Goal: Task Accomplishment & Management: Manage account settings

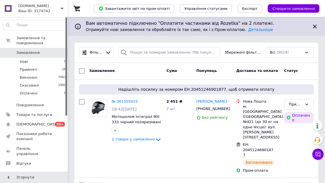
click at [31, 2] on div "Gumoto.com.ua Ваш ID: 3174742" at bounding box center [41, 8] width 51 height 17
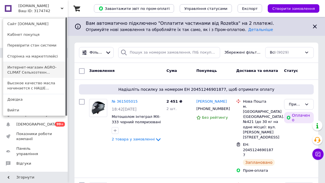
click at [50, 70] on link "Интернет-магазин AGRO-CLIMAT Сельхозтехн..." at bounding box center [34, 70] width 62 height 16
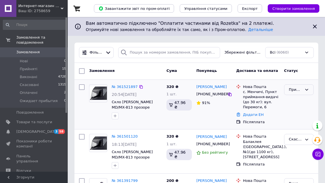
click at [304, 90] on div "Прийнято" at bounding box center [299, 89] width 30 height 11
click at [296, 116] on li "Скасовано" at bounding box center [298, 115] width 29 height 16
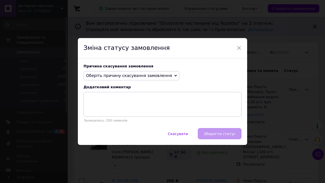
click at [149, 74] on span "Оберіть причину скасування замовлення" at bounding box center [129, 75] width 86 height 5
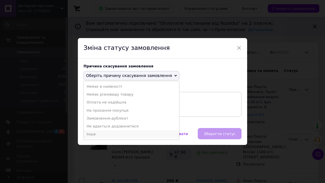
click at [130, 135] on li "Інше" at bounding box center [131, 134] width 95 height 8
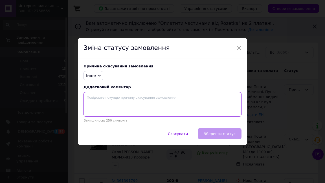
click at [130, 108] on textarea at bounding box center [162, 104] width 158 height 25
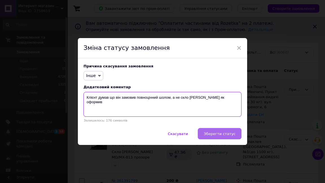
type textarea "Клієнт думав що він замовив повноцінний шолом, а не скло шолома як оформив"
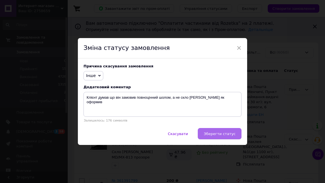
click at [227, 134] on span "Зберегти статус" at bounding box center [220, 134] width 32 height 4
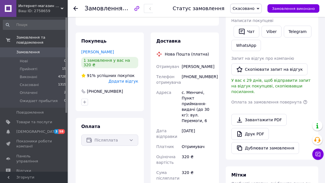
scroll to position [221, 0]
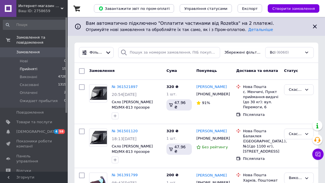
click at [45, 68] on li "Прийняті 15" at bounding box center [34, 69] width 69 height 8
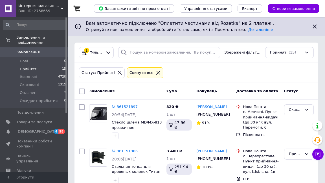
click at [55, 6] on span "Интернет-магазин AGRO-CLIMAT Сельхозтехники и оборудования" at bounding box center [39, 5] width 42 height 5
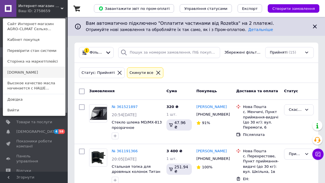
click at [42, 73] on link "[DOMAIN_NAME]" at bounding box center [34, 72] width 62 height 11
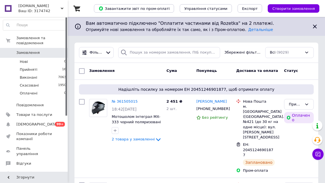
click at [58, 7] on span "[DOMAIN_NAME]" at bounding box center [39, 5] width 42 height 5
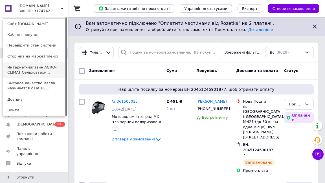
click at [43, 72] on link "Интернет-магазин AGRO-CLIMAT Сельхозтехн..." at bounding box center [34, 70] width 62 height 16
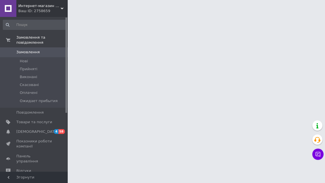
click at [63, 1] on div "Интернет-магазин AGRO-CLIMAT Сельхозтехники и оборудования Ваш ID: 2758659" at bounding box center [41, 8] width 51 height 17
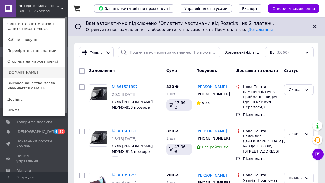
click at [58, 74] on link "[DOMAIN_NAME]" at bounding box center [34, 72] width 62 height 11
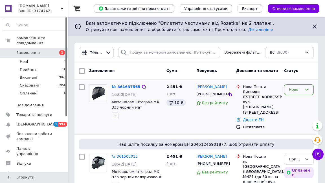
click at [296, 91] on div "Нове" at bounding box center [295, 90] width 13 height 6
click at [297, 100] on li "Прийнято" at bounding box center [298, 101] width 29 height 10
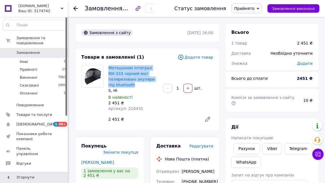
drag, startPoint x: 142, startPoint y: 84, endPoint x: 108, endPoint y: 68, distance: 38.1
click at [108, 68] on div "Мотошолом інтеграл MX-333 чорний мат поляризовані окуляри під bluetooth S, Ні В…" at bounding box center [133, 88] width 55 height 49
copy link "Мотошолом інтеграл MX-333 чорний мат поляризовані окуляри під bluetooth"
click at [269, 143] on link "Viber" at bounding box center [272, 148] width 20 height 11
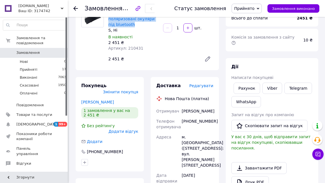
scroll to position [61, 0]
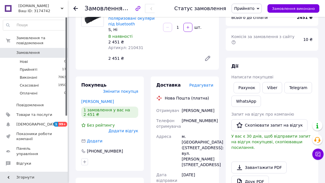
click at [196, 137] on div "м. [GEOGRAPHIC_DATA] ([STREET_ADDRESS]: вул. [PERSON_NAME][STREET_ADDRESS]" at bounding box center [198, 150] width 34 height 38
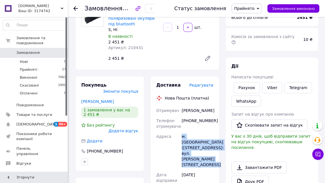
click at [196, 137] on div "м. [GEOGRAPHIC_DATA] ([STREET_ADDRESS]: вул. [PERSON_NAME][STREET_ADDRESS]" at bounding box center [198, 150] width 34 height 38
copy div "м. [GEOGRAPHIC_DATA] ([STREET_ADDRESS]: вул. [PERSON_NAME][STREET_ADDRESS]"
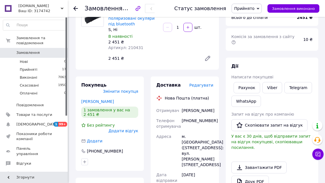
click at [197, 108] on div "Чеприкач Тарас" at bounding box center [198, 111] width 34 height 10
copy div "Чеприкач Тарас"
click at [193, 124] on div "[PHONE_NUMBER]" at bounding box center [198, 124] width 34 height 16
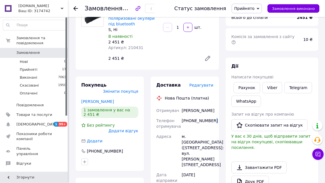
click at [193, 124] on div "[PHONE_NUMBER]" at bounding box center [198, 124] width 34 height 16
copy div "[PHONE_NUMBER]"
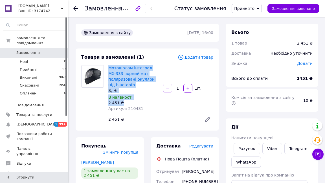
drag, startPoint x: 126, startPoint y: 102, endPoint x: 107, endPoint y: 67, distance: 39.2
click at [107, 67] on div "Мотошолом інтеграл MX-333 чорний мат поляризовані окуляри під bluetooth S, Ні В…" at bounding box center [133, 88] width 55 height 49
copy div "Мотошолом інтеграл MX-333 чорний мат поляризовані окуляри під bluetooth S, Ні В…"
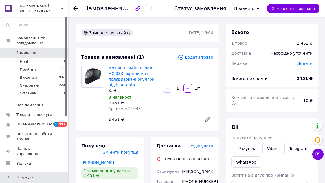
click at [198, 148] on span "Редагувати" at bounding box center [201, 146] width 24 height 5
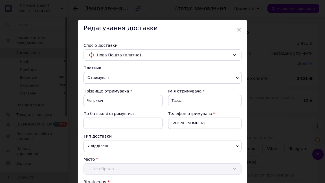
scroll to position [257, 0]
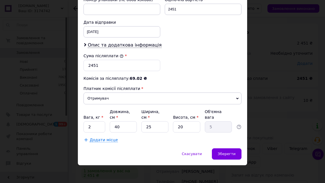
click at [274, 84] on div "× Редагування доставки Спосіб доставки Нова Пошта (платна) Платник Отримувач Ві…" at bounding box center [162, 91] width 325 height 183
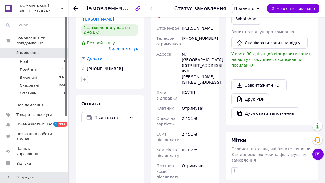
scroll to position [201, 0]
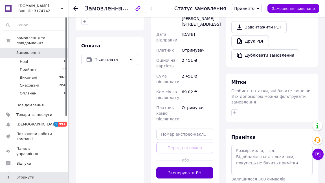
click at [181, 172] on button "Згенерувати ЕН" at bounding box center [184, 172] width 57 height 11
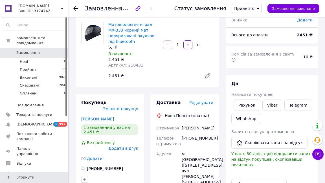
scroll to position [14, 0]
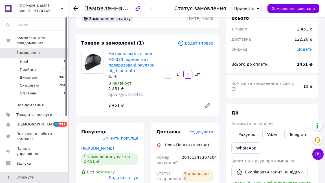
click at [192, 155] on div "20451247367204" at bounding box center [198, 160] width 34 height 16
copy div "20451247367204"
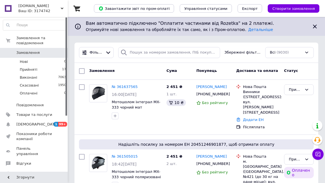
click at [52, 7] on span "[DOMAIN_NAME]" at bounding box center [39, 5] width 42 height 5
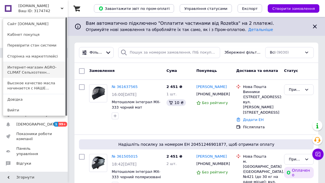
click at [64, 65] on link "Интернет-магазин AGRO-CLIMAT Сельхозтехн..." at bounding box center [34, 70] width 62 height 16
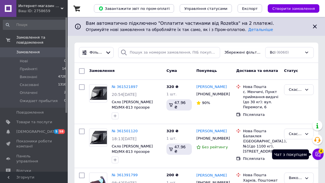
click at [319, 157] on icon at bounding box center [318, 154] width 6 height 6
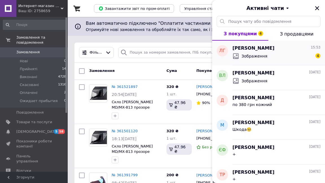
click at [276, 54] on div "Зображення 4" at bounding box center [276, 56] width 88 height 9
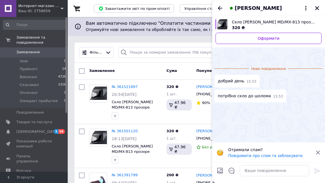
scroll to position [49, 0]
click at [263, 173] on textarea at bounding box center [274, 170] width 69 height 11
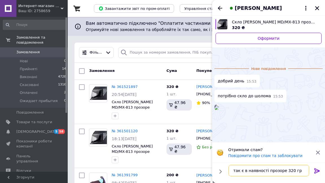
type textarea "так є в наявності прозоре 320 грн"
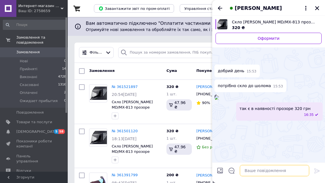
scroll to position [39, 0]
click at [219, 7] on icon "Назад" at bounding box center [220, 8] width 5 height 4
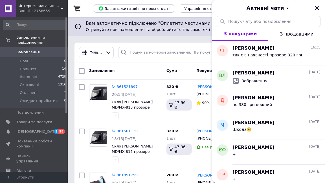
click at [37, 8] on div "Ваш ID: 2758659" at bounding box center [42, 10] width 49 height 5
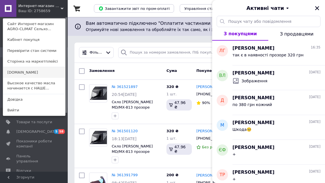
click at [53, 70] on link "[DOMAIN_NAME]" at bounding box center [34, 72] width 62 height 11
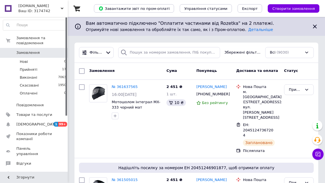
click at [51, 9] on div "Ваш ID: 3174742" at bounding box center [42, 10] width 49 height 5
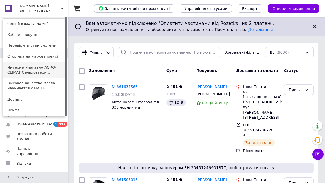
click at [49, 64] on link "Интернет-магазин AGRO-CLIMAT Сельхозтехн..." at bounding box center [34, 70] width 62 height 16
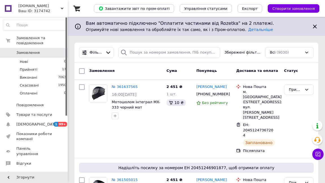
click at [319, 155] on icon at bounding box center [318, 154] width 6 height 6
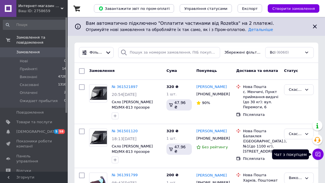
click at [318, 155] on icon at bounding box center [318, 154] width 6 height 6
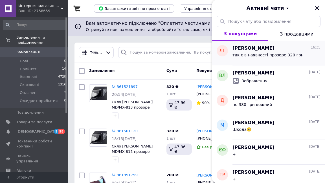
click at [274, 58] on div "так є в наявності прозоре 320 грн" at bounding box center [267, 57] width 71 height 8
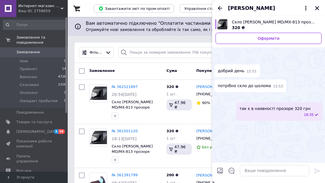
scroll to position [39, 0]
click at [318, 7] on icon "Закрити" at bounding box center [317, 8] width 5 height 5
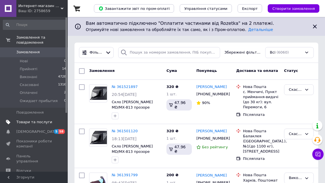
click at [39, 122] on span "Товари та послуги" at bounding box center [34, 122] width 36 height 5
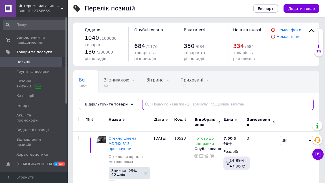
click at [154, 104] on input "text" at bounding box center [228, 104] width 172 height 11
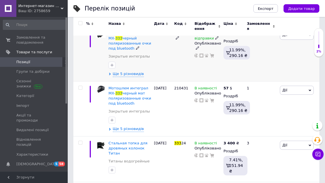
scroll to position [108, 0]
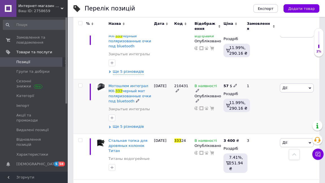
type input "333"
click at [139, 126] on span "Ще 5 різновидів" at bounding box center [128, 126] width 31 height 5
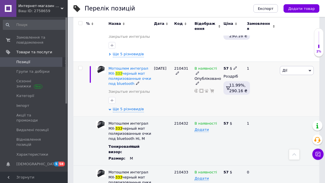
scroll to position [126, 0]
click at [203, 68] on span "В наявності" at bounding box center [205, 69] width 23 height 6
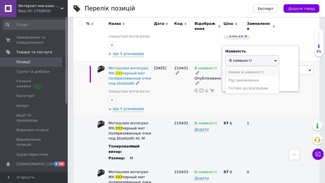
click at [235, 71] on li "Немає в наявності" at bounding box center [252, 72] width 54 height 8
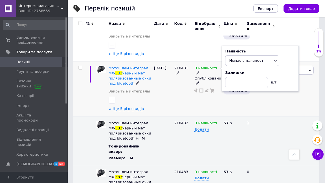
click at [194, 97] on div "В наявності Наявність Немає в наявності В наявності Під замовлення Готово до ві…" at bounding box center [207, 88] width 29 height 55
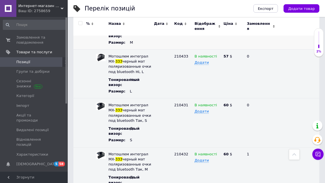
scroll to position [242, 0]
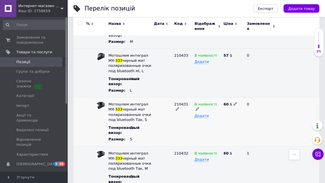
click at [206, 103] on span "В наявності" at bounding box center [205, 105] width 23 height 6
click at [206, 119] on li "Немає в наявності" at bounding box center [206, 123] width 28 height 13
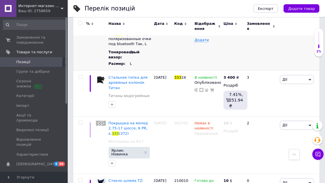
scroll to position [439, 0]
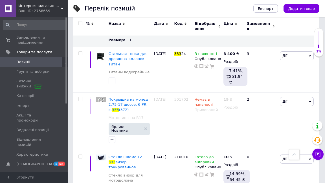
click at [58, 9] on div "Ваш ID: 2758659" at bounding box center [42, 10] width 49 height 5
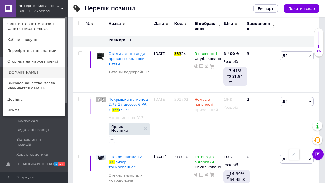
click at [35, 72] on link "[DOMAIN_NAME]" at bounding box center [34, 72] width 62 height 11
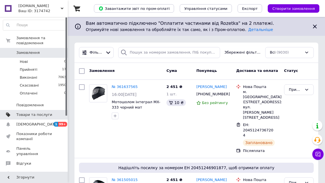
click at [45, 115] on span "Товари та послуги" at bounding box center [34, 114] width 36 height 5
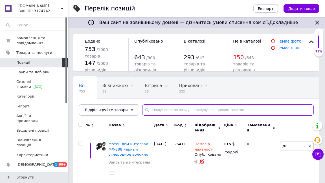
click at [149, 111] on input "text" at bounding box center [228, 109] width 172 height 11
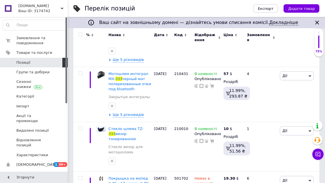
scroll to position [139, 0]
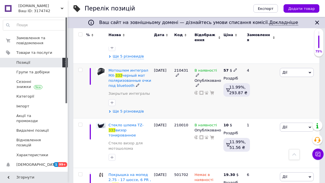
type input "333"
click at [137, 110] on span "Ще 5 різновидів" at bounding box center [128, 111] width 31 height 5
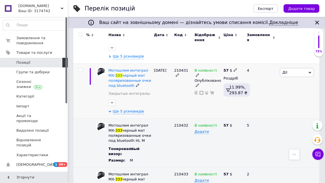
click at [204, 70] on span "В наявності" at bounding box center [205, 71] width 23 height 6
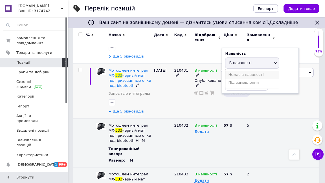
click at [231, 73] on li "Немає в наявності" at bounding box center [252, 75] width 54 height 8
click at [181, 104] on div "210431" at bounding box center [183, 90] width 20 height 55
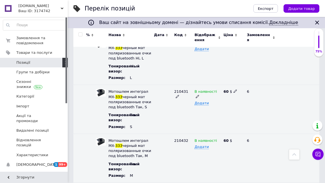
scroll to position [274, 0]
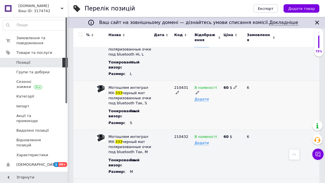
click at [206, 87] on span "В наявності" at bounding box center [205, 88] width 23 height 6
click at [207, 100] on li "Немає в наявності" at bounding box center [206, 106] width 28 height 13
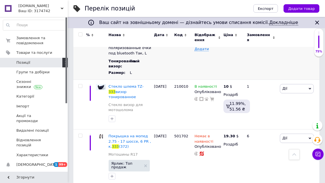
scroll to position [470, 0]
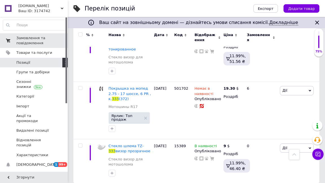
click at [47, 35] on link "Замовлення та повідомлення 0 0" at bounding box center [34, 40] width 69 height 15
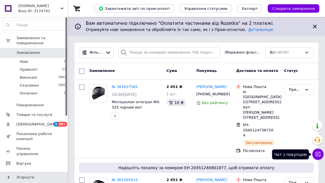
click at [319, 156] on icon at bounding box center [318, 154] width 5 height 5
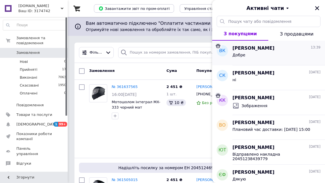
click at [276, 60] on div "Добре" at bounding box center [276, 56] width 88 height 9
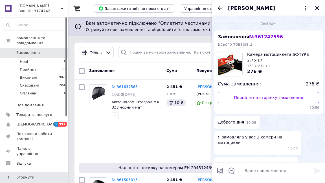
scroll to position [221, 0]
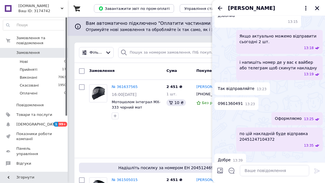
click at [317, 8] on icon "Закрити" at bounding box center [317, 8] width 4 height 4
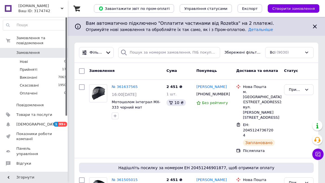
click at [49, 12] on div "Ваш ID: 3174742" at bounding box center [42, 10] width 49 height 5
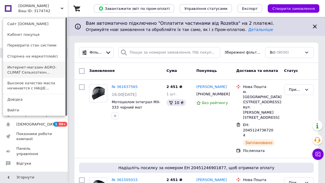
click at [57, 69] on link "Интернет-магазин AGRO-CLIMAT Сельхозтехн..." at bounding box center [34, 70] width 62 height 16
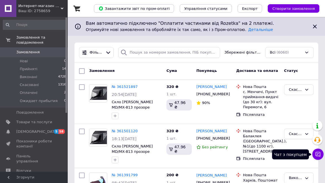
click at [319, 155] on icon at bounding box center [318, 154] width 6 height 6
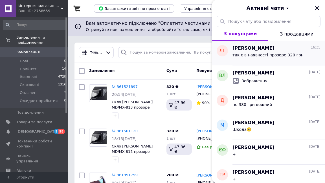
click at [284, 58] on div "так є в наявності прозоре 320 грн" at bounding box center [267, 57] width 71 height 8
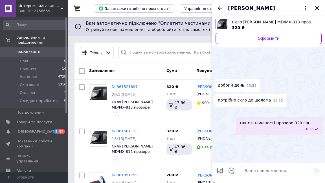
scroll to position [39, 0]
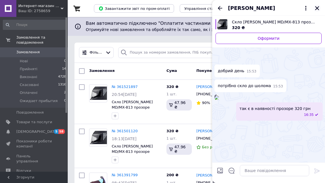
click at [317, 9] on icon "Закрити" at bounding box center [317, 8] width 5 height 5
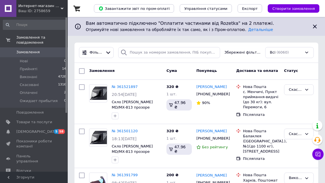
click at [57, 8] on span "Интернет-магазин AGRO-CLIMAT Сельхозтехники и оборудования" at bounding box center [39, 5] width 42 height 5
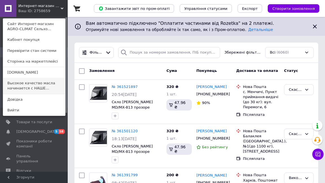
click at [39, 90] on link "Высокое качество масла начинается с НАШЕ..." at bounding box center [34, 86] width 62 height 16
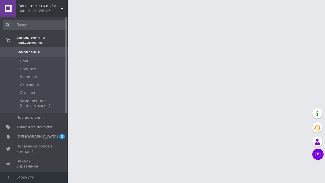
click at [51, 9] on div "Ваш ID: 2225027" at bounding box center [42, 10] width 49 height 5
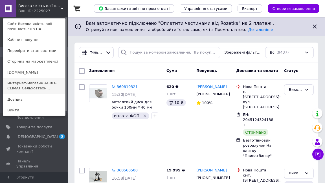
click at [49, 83] on link "Интернет-магазин AGRO-CLIMAT Сельхозтехн..." at bounding box center [34, 86] width 62 height 16
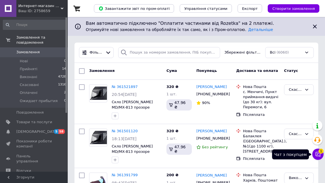
click at [319, 155] on icon at bounding box center [318, 154] width 6 height 6
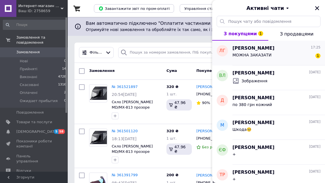
click at [258, 58] on div "МОЖНА ЗАКАЗАТИ" at bounding box center [251, 57] width 39 height 8
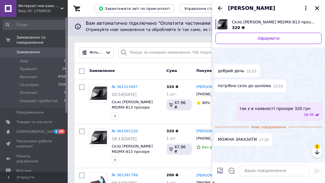
scroll to position [64, 0]
click at [266, 173] on textarea at bounding box center [274, 170] width 69 height 11
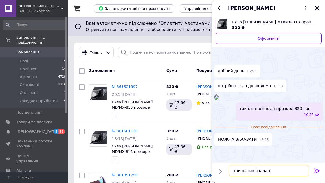
type textarea "так напишіть дані"
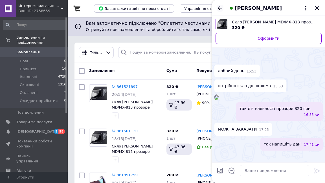
click at [220, 8] on icon "Назад" at bounding box center [220, 8] width 7 height 7
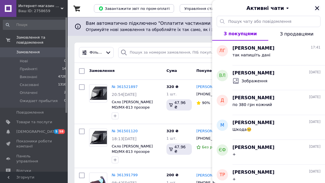
click at [318, 7] on icon "Закрити" at bounding box center [317, 8] width 4 height 4
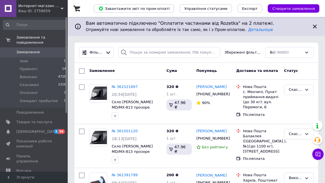
click at [55, 11] on div "Ваш ID: 2758659" at bounding box center [42, 10] width 49 height 5
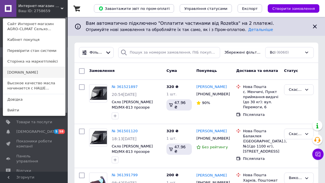
click at [37, 69] on link "[DOMAIN_NAME]" at bounding box center [34, 72] width 62 height 11
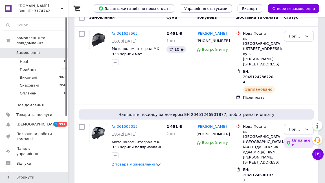
scroll to position [54, 0]
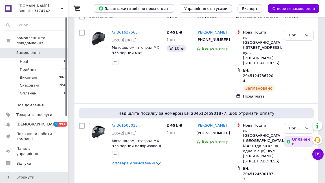
click at [50, 8] on span "[DOMAIN_NAME]" at bounding box center [39, 5] width 42 height 5
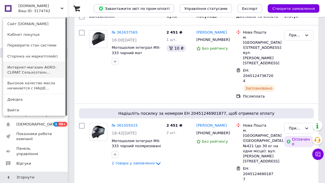
click at [52, 67] on link "Интернет-магазин AGRO-CLIMAT Сельхозтехн..." at bounding box center [34, 70] width 62 height 16
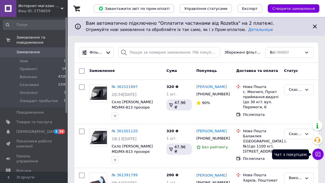
click at [317, 154] on icon at bounding box center [318, 154] width 6 height 6
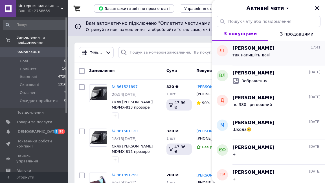
click at [301, 48] on div "Лілія Германович 17:41" at bounding box center [276, 48] width 88 height 6
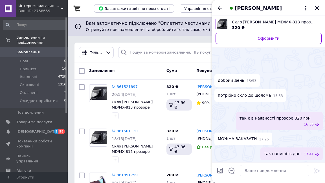
scroll to position [69, 0]
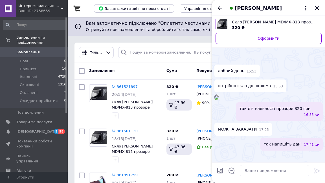
click at [219, 95] on img at bounding box center [216, 97] width 5 height 5
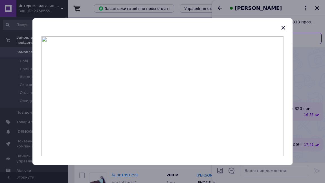
click at [306, 61] on div at bounding box center [162, 91] width 325 height 183
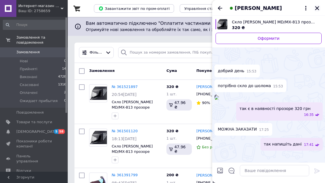
click at [317, 10] on icon "Закрити" at bounding box center [317, 8] width 5 height 5
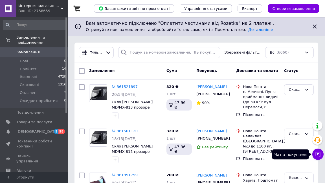
click at [317, 156] on icon at bounding box center [318, 154] width 6 height 6
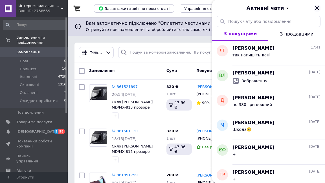
click at [317, 11] on button "Закрити" at bounding box center [317, 8] width 7 height 7
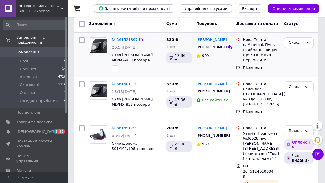
scroll to position [48, 0]
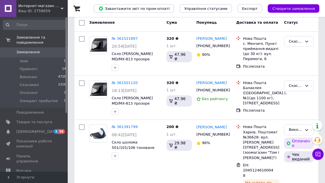
click at [62, 7] on icon at bounding box center [62, 8] width 3 height 3
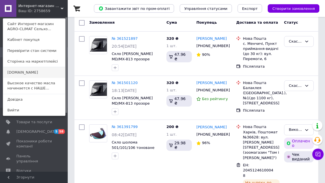
click at [39, 73] on link "[DOMAIN_NAME]" at bounding box center [34, 72] width 62 height 11
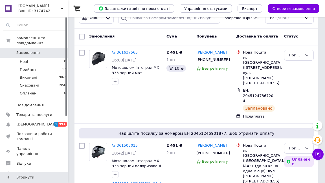
scroll to position [44, 0]
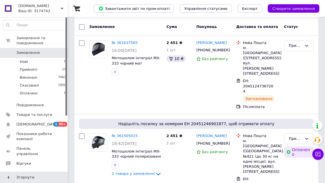
click at [60, 12] on div "Ваш ID: 3174742" at bounding box center [42, 10] width 49 height 5
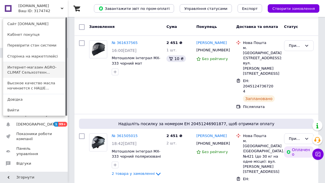
click at [45, 70] on link "Интернет-магазин AGRO-CLIMAT Сельхозтехн..." at bounding box center [34, 70] width 62 height 16
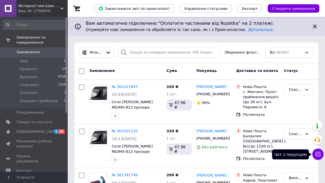
click at [317, 158] on button "Чат з покупцем" at bounding box center [317, 154] width 11 height 11
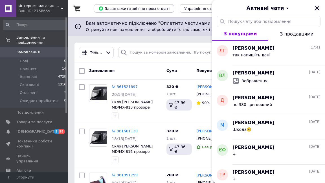
click at [318, 7] on icon "Закрити" at bounding box center [317, 8] width 4 height 4
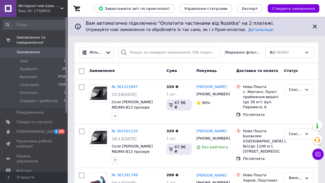
click at [53, 6] on span "Интернет-магазин AGRO-CLIMAT Сельхозтехники и оборудования" at bounding box center [39, 5] width 42 height 5
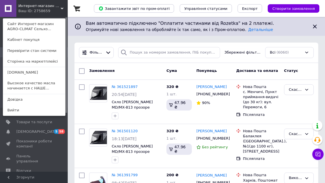
click at [49, 67] on li at bounding box center [34, 67] width 62 height 0
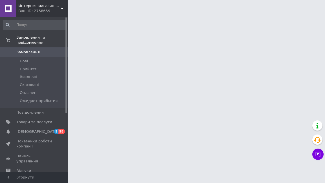
click at [58, 6] on span "Интернет-магазин AGRO-CLIMAT Сельхозтехники и оборудования" at bounding box center [39, 5] width 42 height 5
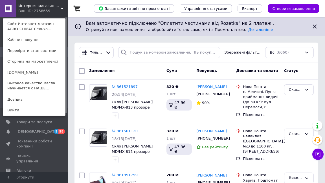
click at [318, 152] on icon at bounding box center [318, 154] width 6 height 6
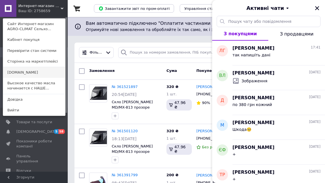
click at [45, 74] on link "[DOMAIN_NAME]" at bounding box center [34, 72] width 62 height 11
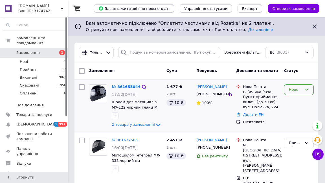
click at [295, 92] on div "Нове" at bounding box center [295, 90] width 13 height 6
click at [295, 101] on li "Прийнято" at bounding box center [298, 101] width 29 height 10
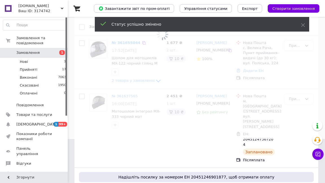
scroll to position [44, 0]
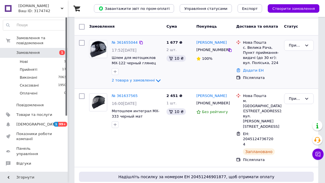
click at [262, 46] on div "с. Велика Рача, Пункт приймання-видачі (до 30 кг): вул. Поліська, 224" at bounding box center [261, 55] width 37 height 21
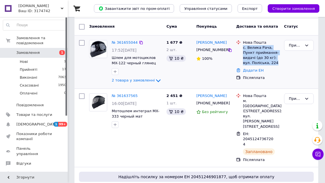
click at [262, 46] on div "с. Велика Рача, Пункт приймання-видачі (до 30 кг): вул. Поліська, 224" at bounding box center [261, 55] width 37 height 21
copy ul "с. Велика Рача, Пункт приймання-видачі (до 30 кг): вул. Поліська, 224"
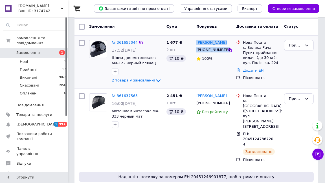
drag, startPoint x: 225, startPoint y: 49, endPoint x: 195, endPoint y: 42, distance: 31.0
click at [195, 42] on div "Вероніка Ладико +380685880131 100%" at bounding box center [214, 62] width 40 height 49
copy div "Вероніка Ладико +380685880131"
click at [44, 115] on span "Товари та послуги" at bounding box center [34, 114] width 36 height 5
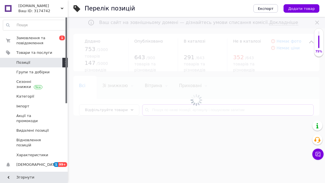
click at [168, 111] on input "text" at bounding box center [228, 109] width 172 height 11
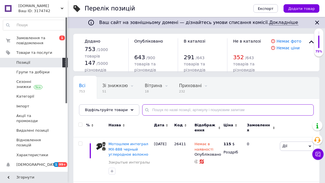
click at [157, 111] on input "text" at bounding box center [228, 109] width 172 height 11
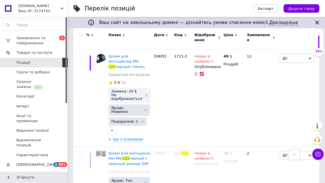
scroll to position [570, 0]
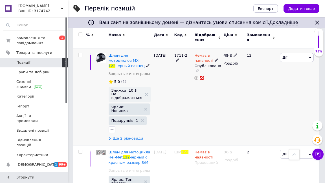
type input "122"
click at [135, 136] on span "Ще 2 різновиди" at bounding box center [128, 138] width 30 height 5
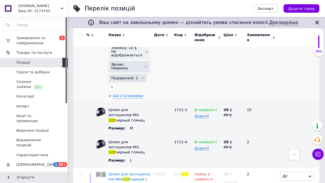
scroll to position [626, 0]
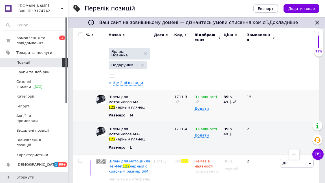
click at [203, 95] on span "В наявності" at bounding box center [205, 98] width 23 height 6
click at [217, 109] on li "Немає в наявності" at bounding box center [206, 115] width 28 height 13
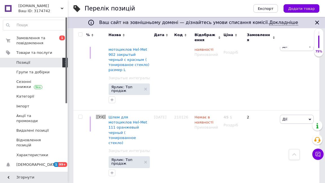
scroll to position [1262, 0]
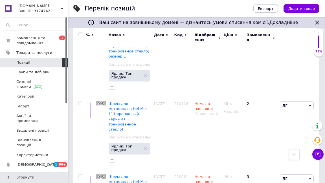
click at [57, 8] on span "[DOMAIN_NAME]" at bounding box center [39, 5] width 42 height 5
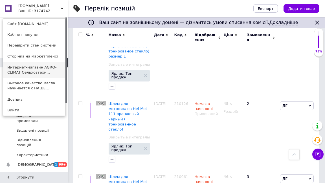
click at [39, 69] on link "Интернет-магазин AGRO-CLIMAT Сельхозтехн..." at bounding box center [34, 70] width 62 height 16
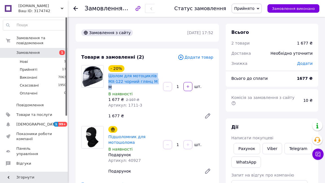
drag, startPoint x: 123, startPoint y: 86, endPoint x: 107, endPoint y: 75, distance: 19.7
click at [107, 75] on div "- 20% Шолом для мотоциклів MX-122 чорний глянц M M В наявності 1 677 ₴   2 107 …" at bounding box center [133, 86] width 55 height 45
copy div "Шолом для мотоциклів MX-122 чорний глянц M M"
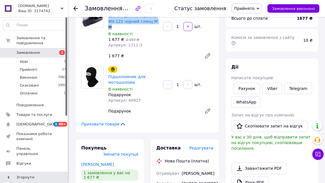
scroll to position [61, 0]
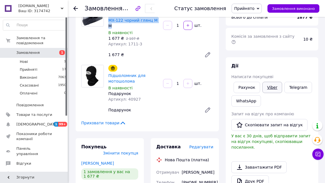
click at [269, 82] on link "Viber" at bounding box center [272, 87] width 20 height 11
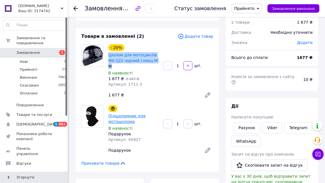
scroll to position [21, 0]
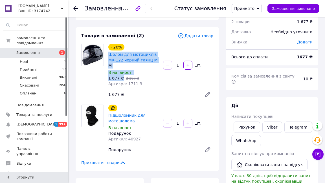
drag, startPoint x: 122, startPoint y: 78, endPoint x: 107, endPoint y: 55, distance: 27.8
click at [107, 55] on div "- 20% Шолом для мотоциклів MX-122 чорний глянц M M В наявності 1 677 ₴   2 107 …" at bounding box center [133, 65] width 55 height 45
copy div "Шолом для мотоциклів MX-122 чорний глянц M M В наявності 1 677 ₴"
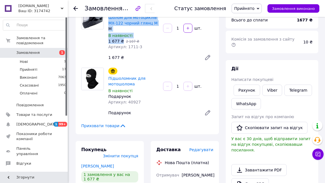
scroll to position [116, 0]
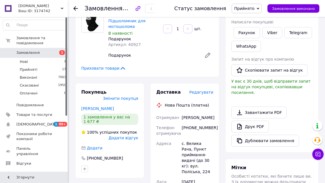
click at [206, 93] on span "Редагувати" at bounding box center [201, 92] width 24 height 5
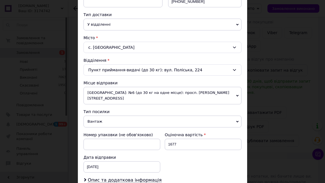
scroll to position [257, 0]
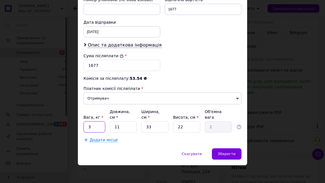
click at [96, 128] on input "3" at bounding box center [94, 126] width 22 height 11
type input "2"
click at [121, 127] on input "11" at bounding box center [123, 126] width 27 height 11
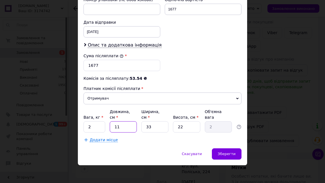
type input "4"
type input "0.73"
type input "40"
type input "7.26"
type input "40"
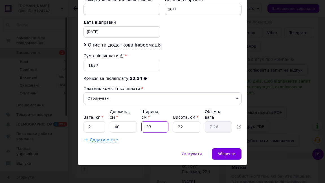
click at [158, 126] on input "33" at bounding box center [154, 126] width 27 height 11
type input "2"
type input "0.44"
type input "25"
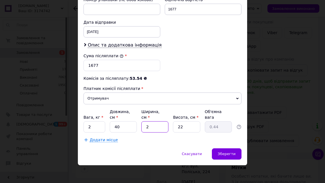
type input "5.5"
type input "25"
click at [191, 125] on input "22" at bounding box center [186, 126] width 27 height 11
type input "2"
type input "0.5"
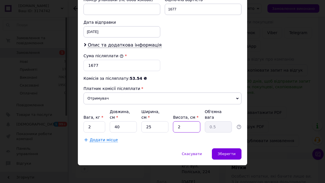
type input "20"
type input "5"
type input "20"
click at [220, 152] on span "Зберегти" at bounding box center [227, 154] width 18 height 4
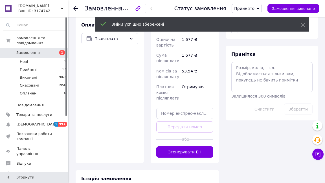
scroll to position [284, 0]
click at [195, 163] on div "Доставка Редагувати Нова Пошта (платна) Отримувач Ладико Вероніка Телефон отрим…" at bounding box center [185, 39] width 68 height 248
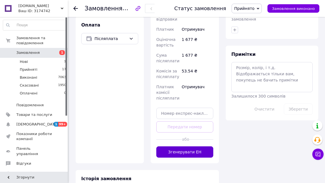
click at [196, 157] on button "Згенерувати ЕН" at bounding box center [184, 151] width 57 height 11
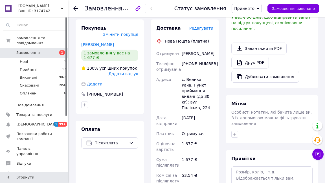
scroll to position [179, 0]
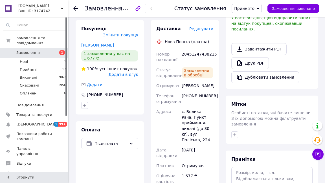
click at [200, 54] on div "20451247438215" at bounding box center [198, 57] width 34 height 16
copy div "20451247438215"
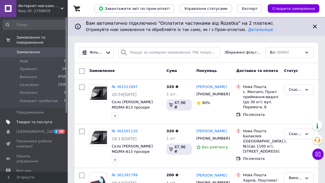
click at [46, 122] on span "Товари та послуги" at bounding box center [34, 122] width 36 height 5
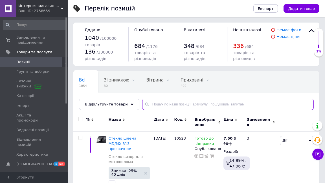
click at [151, 105] on input "text" at bounding box center [228, 104] width 172 height 11
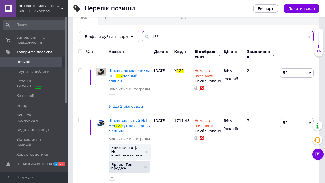
scroll to position [80, 0]
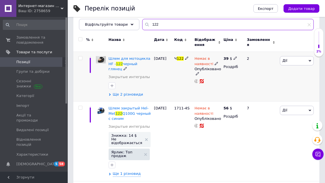
type input "122"
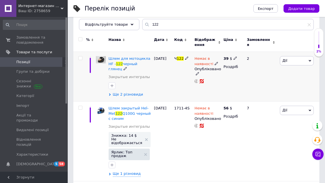
click at [132, 95] on span "Ще 2 різновиди" at bounding box center [128, 94] width 30 height 5
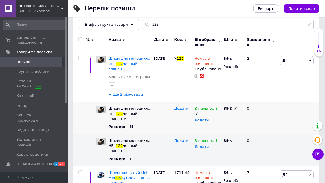
click at [207, 106] on span "В наявності" at bounding box center [205, 109] width 23 height 6
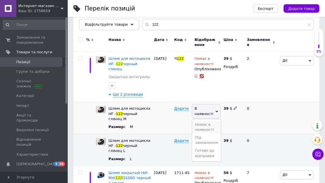
click at [208, 121] on li "Немає в наявності" at bounding box center [206, 127] width 28 height 13
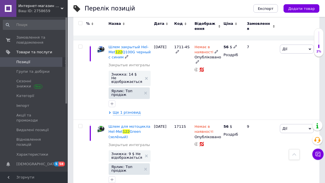
scroll to position [206, 0]
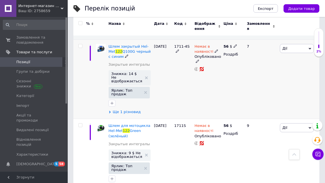
click at [131, 109] on span "Ще 1 різновид" at bounding box center [127, 111] width 28 height 5
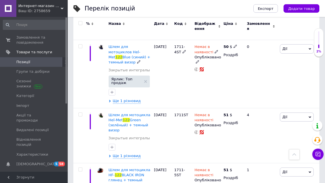
scroll to position [399, 0]
click at [134, 98] on span "Ще 1 різновид" at bounding box center [127, 100] width 28 height 5
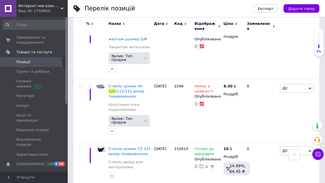
scroll to position [1163, 0]
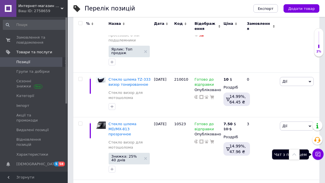
click at [317, 158] on button "Чат з покупцем" at bounding box center [317, 154] width 11 height 11
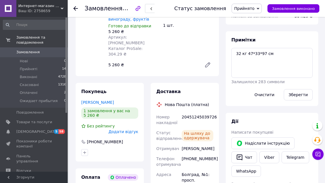
scroll to position [39, 0]
click at [208, 112] on div "20451245039726" at bounding box center [198, 120] width 34 height 16
copy div "20451245039726"
click at [269, 151] on link "Viber" at bounding box center [269, 157] width 20 height 12
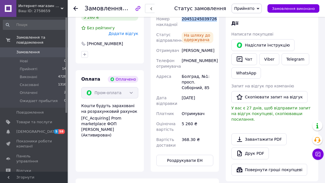
scroll to position [326, 0]
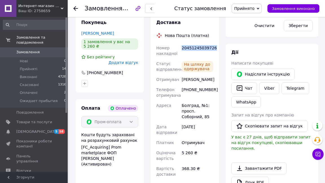
click at [258, 9] on span "Прийнято" at bounding box center [247, 9] width 30 height 10
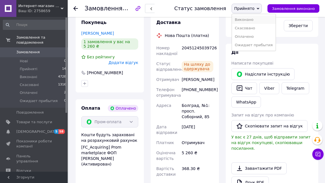
click at [254, 20] on li "Виконано" at bounding box center [253, 20] width 43 height 8
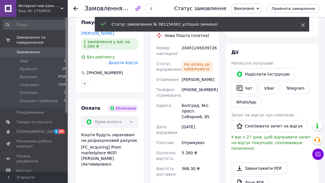
click at [303, 26] on icon at bounding box center [303, 25] width 4 height 4
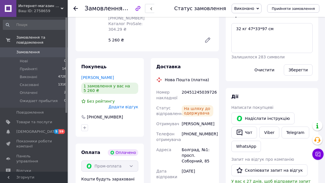
scroll to position [308, 0]
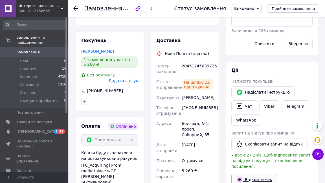
click at [258, 174] on link "Відкрити чек" at bounding box center [254, 180] width 46 height 12
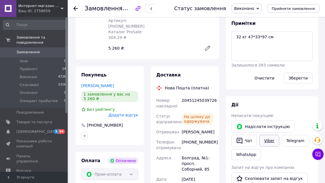
scroll to position [274, 0]
click at [267, 135] on link "Viber" at bounding box center [269, 141] width 20 height 12
